Goal: Task Accomplishment & Management: Manage account settings

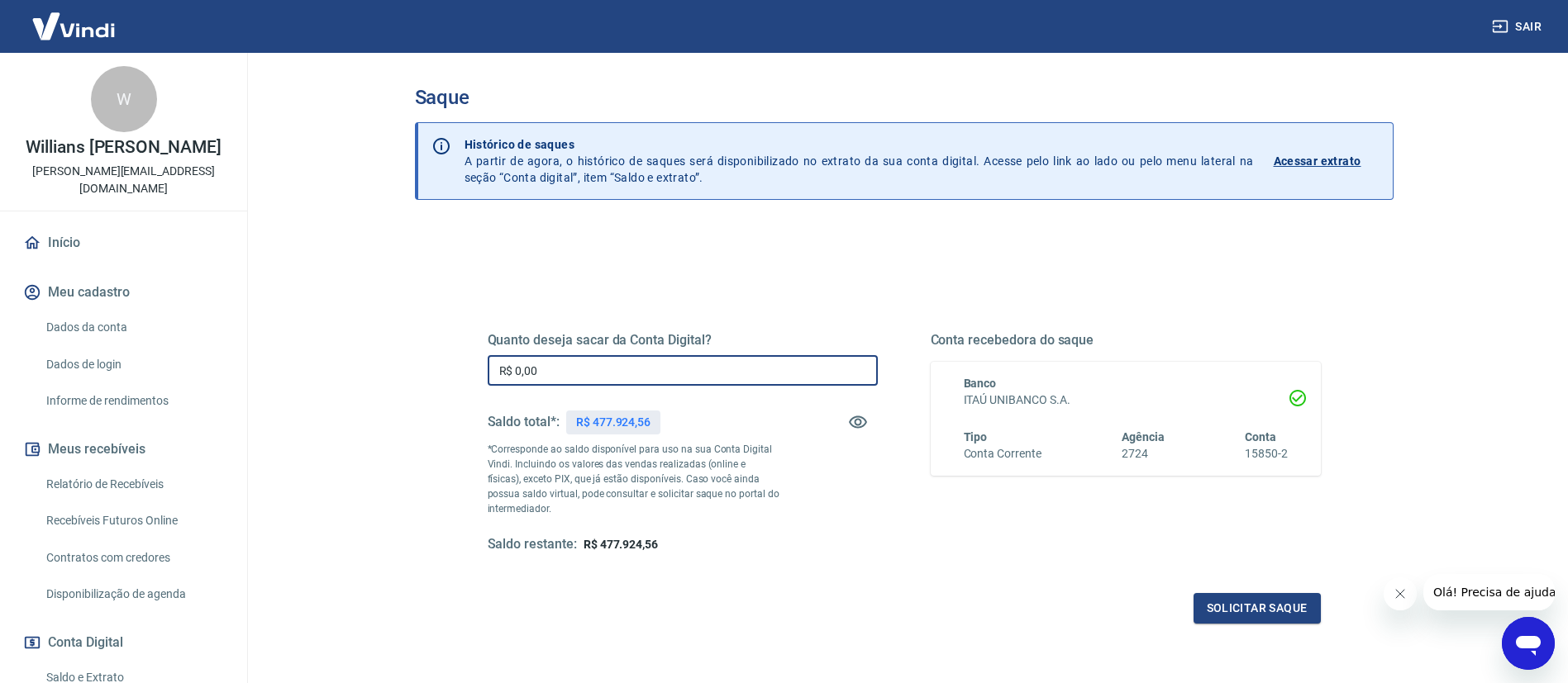
click at [766, 373] on input "R$ 0,00" at bounding box center [682, 371] width 391 height 31
type input "R$ 400.000,00"
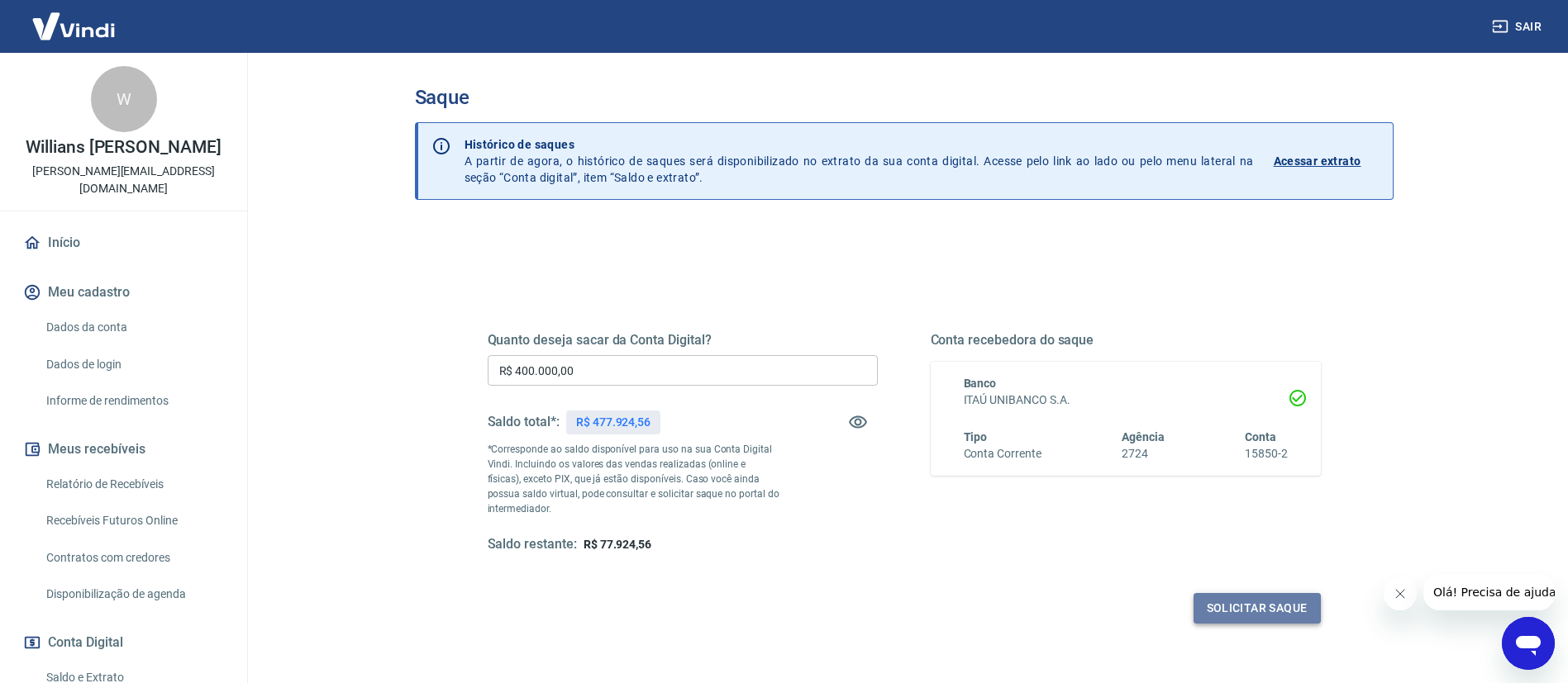
click at [1203, 611] on button "Solicitar saque" at bounding box center [1257, 608] width 127 height 31
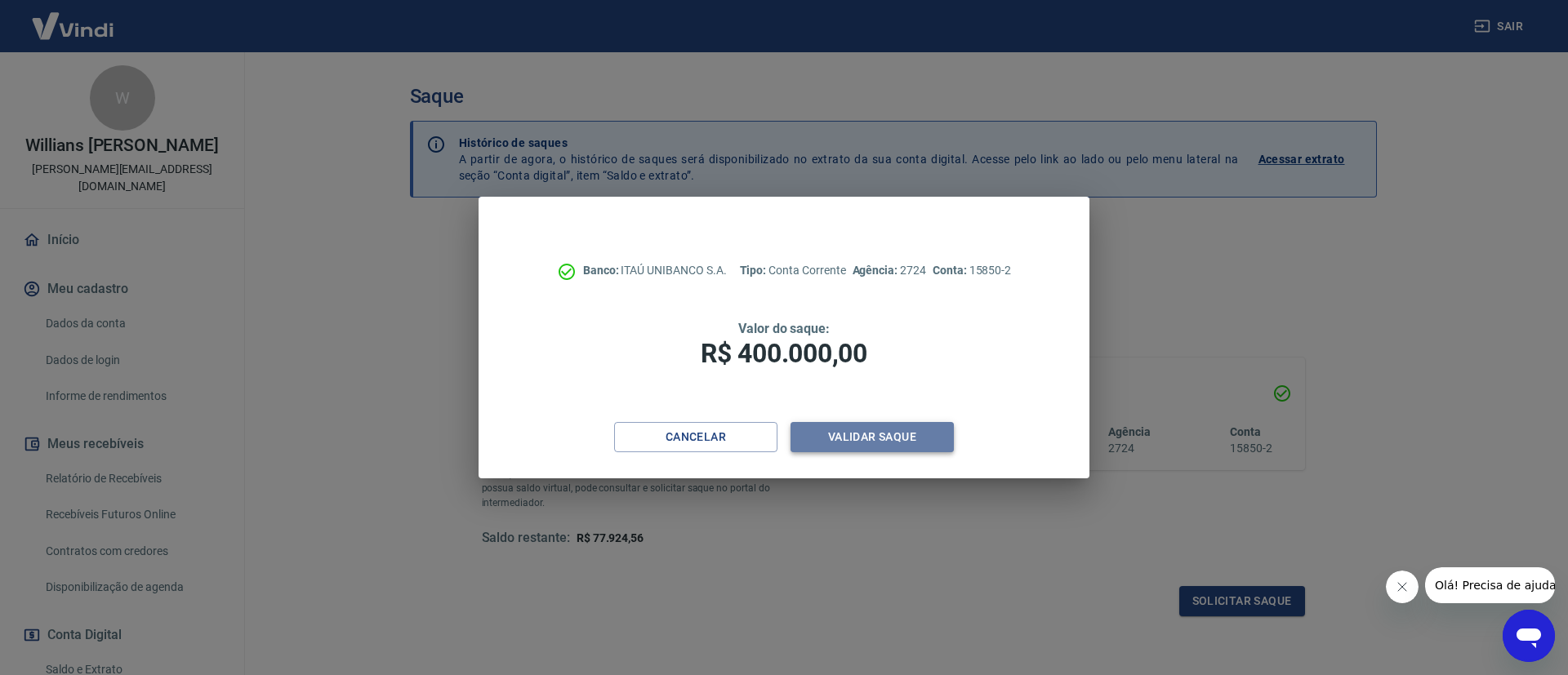
click at [876, 438] on button "Validar saque" at bounding box center [872, 438] width 164 height 31
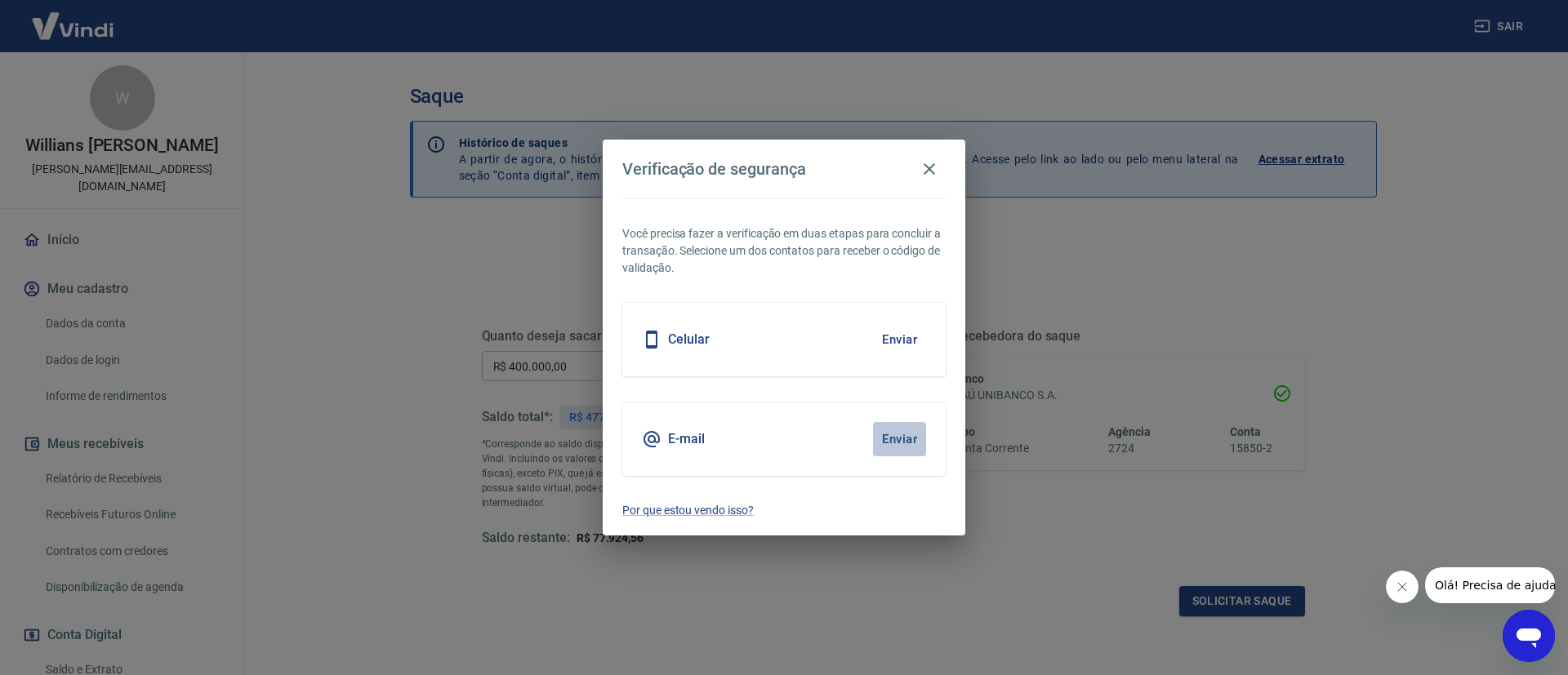
click at [876, 438] on button "Enviar" at bounding box center [899, 439] width 53 height 34
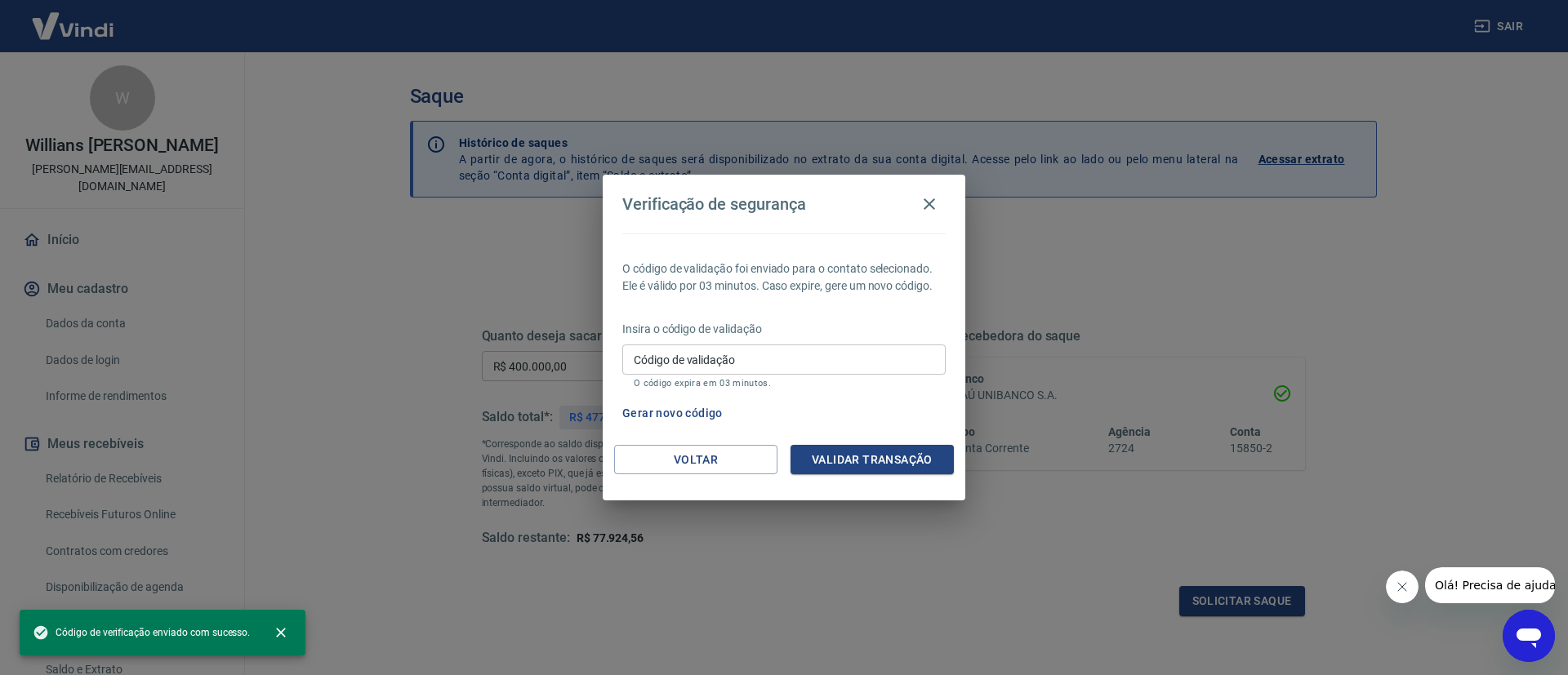
click at [840, 349] on input "Código de validação" at bounding box center [784, 360] width 324 height 31
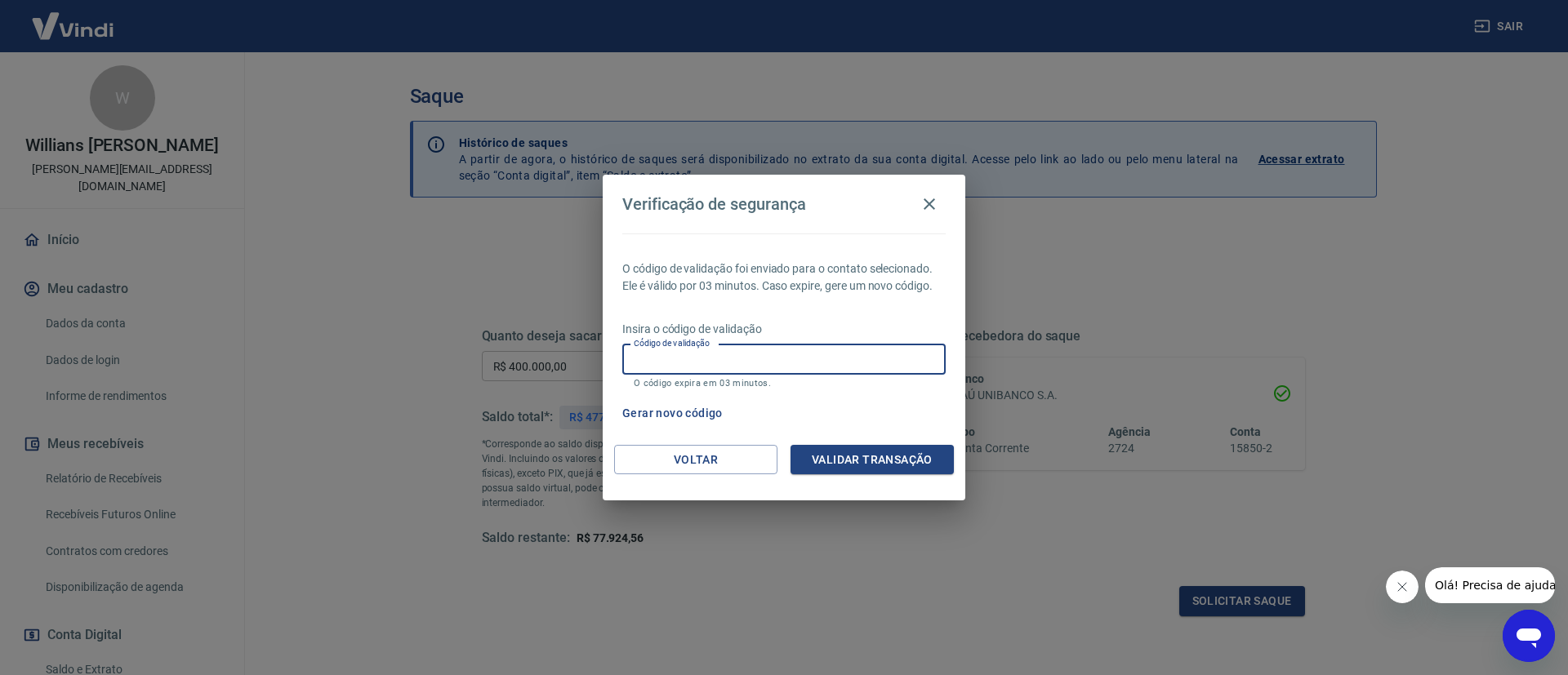
paste input "856255"
type input "856255"
click at [903, 458] on button "Validar transação" at bounding box center [872, 461] width 164 height 31
